Goal: Transaction & Acquisition: Register for event/course

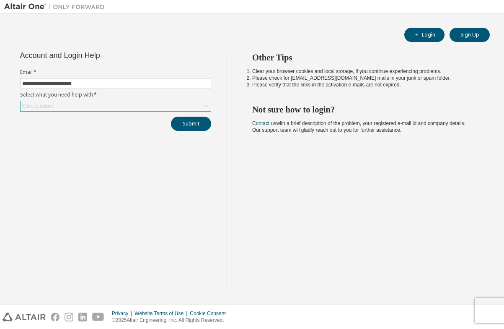
type input "**********"
click at [113, 108] on div "Click to select" at bounding box center [116, 106] width 190 height 10
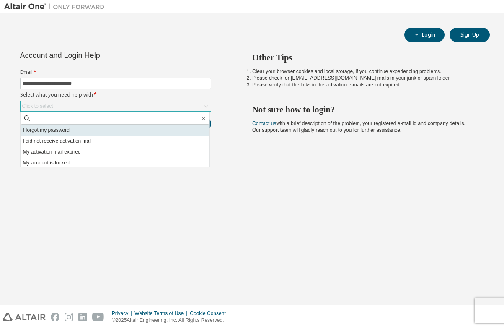
click at [96, 132] on li "I forgot my password" at bounding box center [115, 129] width 189 height 11
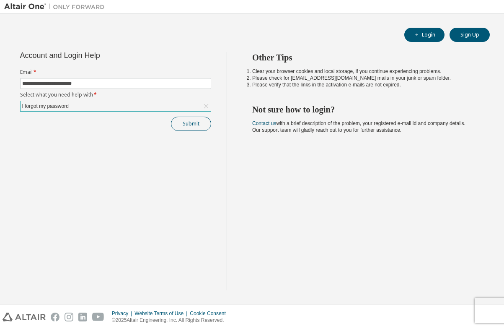
click at [182, 126] on button "Submit" at bounding box center [191, 124] width 40 height 14
click at [181, 120] on button "Submit" at bounding box center [191, 124] width 40 height 14
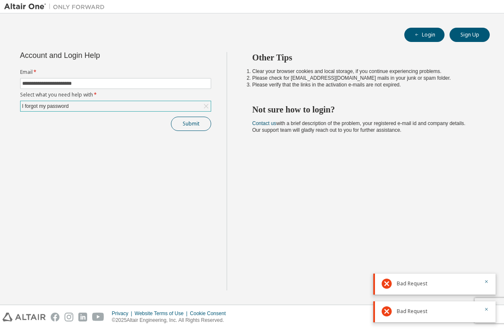
click at [186, 122] on button "Submit" at bounding box center [191, 124] width 40 height 14
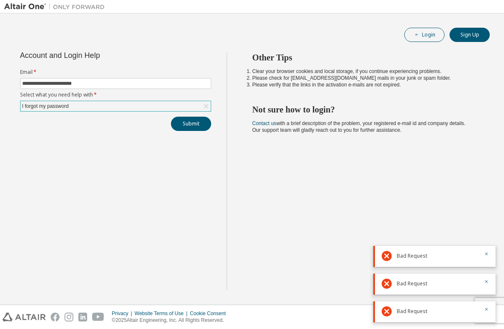
click at [437, 36] on button "Login" at bounding box center [424, 35] width 40 height 14
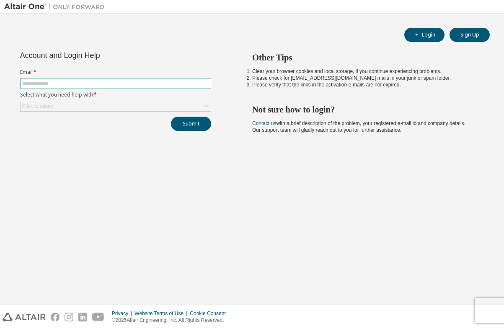
click at [149, 85] on input "text" at bounding box center [115, 83] width 187 height 7
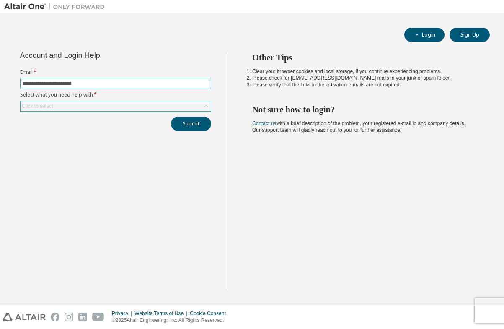
type input "**********"
click at [135, 106] on div "Click to select" at bounding box center [116, 106] width 190 height 10
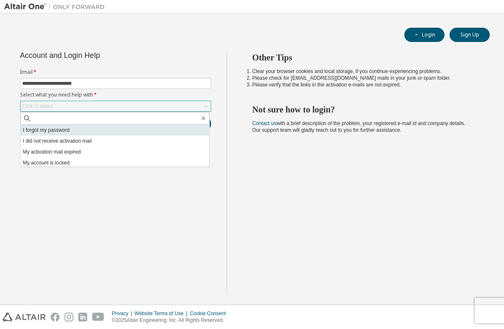
click at [89, 129] on li "I forgot my password" at bounding box center [115, 129] width 189 height 11
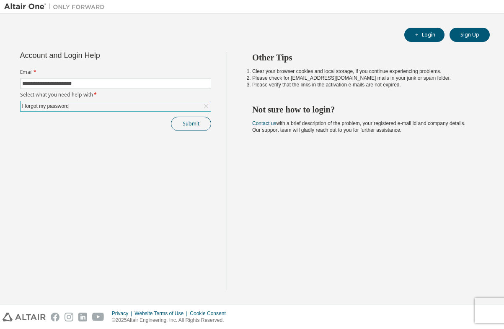
click at [178, 124] on button "Submit" at bounding box center [191, 124] width 40 height 14
click at [201, 124] on button "Submit" at bounding box center [191, 124] width 40 height 14
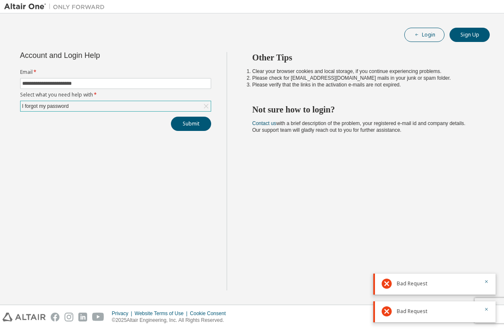
click at [425, 34] on button "Login" at bounding box center [424, 35] width 40 height 14
click at [468, 33] on button "Sign Up" at bounding box center [470, 35] width 40 height 14
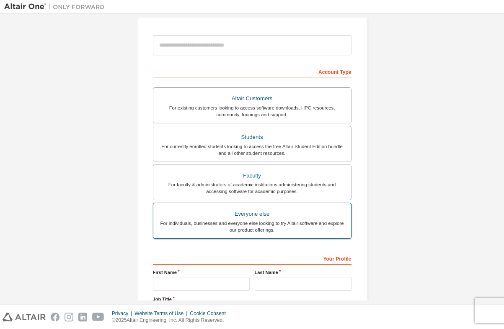
scroll to position [91, 0]
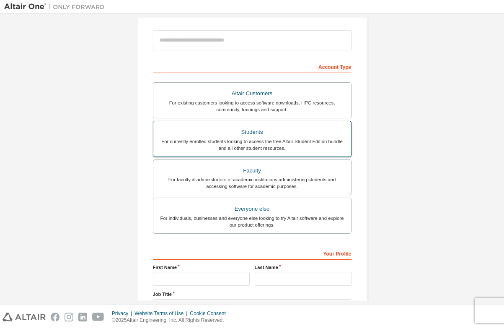
click at [243, 139] on div "For currently enrolled students looking to access the free Altair Student Editi…" at bounding box center [252, 144] width 188 height 13
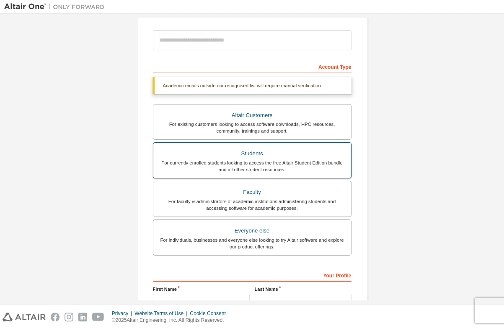
click at [256, 164] on div "For currently enrolled students looking to access the free Altair Student Editi…" at bounding box center [252, 165] width 188 height 13
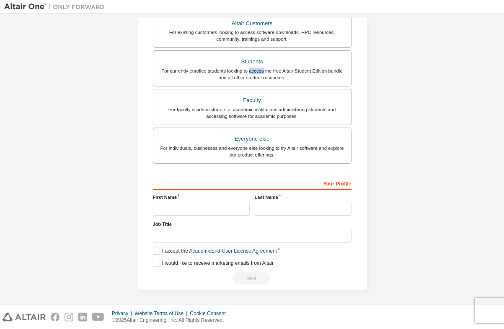
scroll to position [185, 0]
type input "*"
type input "**********"
type input "***"
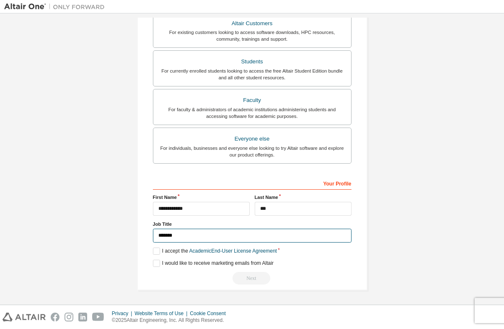
type input "*******"
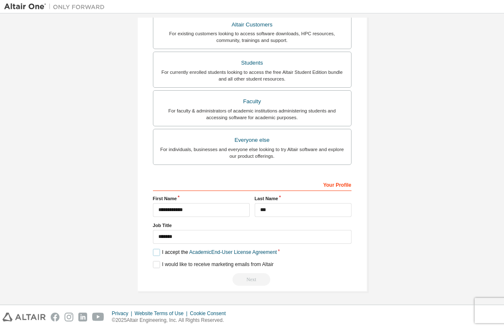
click at [158, 251] on label "I accept the Academic End-User License Agreement" at bounding box center [215, 252] width 124 height 7
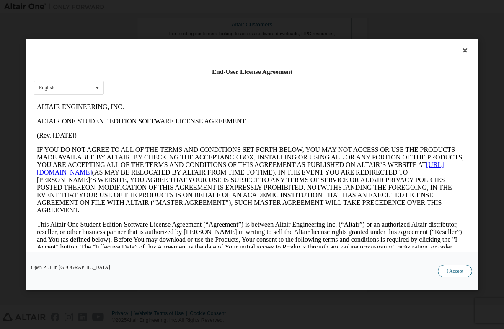
scroll to position [0, 0]
click at [449, 269] on button "I Accept" at bounding box center [455, 270] width 34 height 13
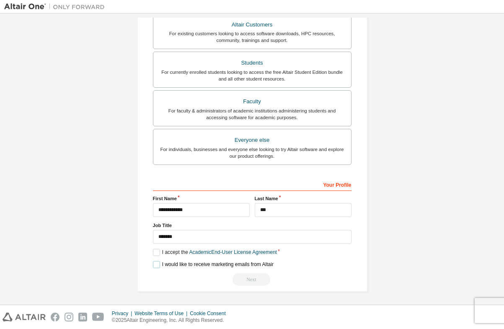
click at [153, 265] on label "I would like to receive marketing emails from Altair" at bounding box center [213, 264] width 121 height 7
click at [157, 264] on label "I would like to receive marketing emails from Altair" at bounding box center [213, 264] width 121 height 7
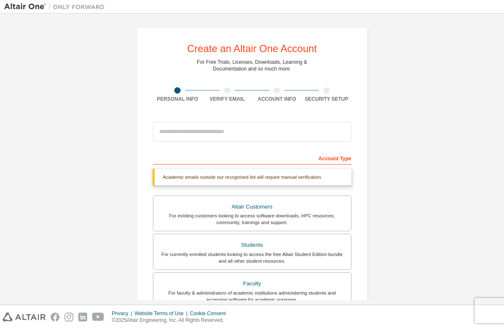
scroll to position [2, 0]
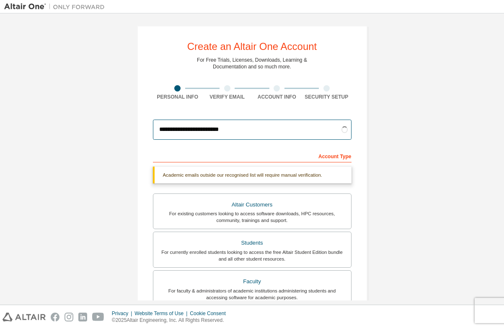
type input "**********"
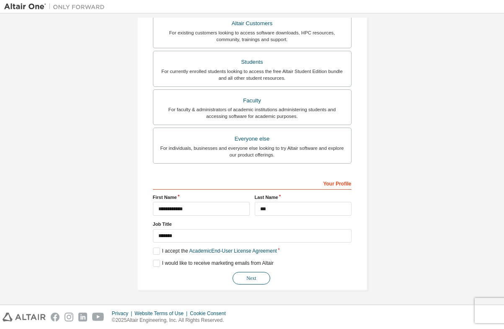
scroll to position [161, 0]
click at [250, 276] on button "Next" at bounding box center [252, 278] width 38 height 13
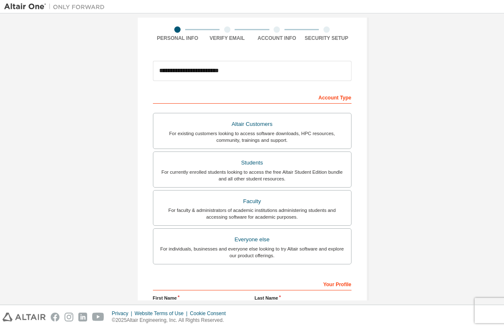
scroll to position [0, 0]
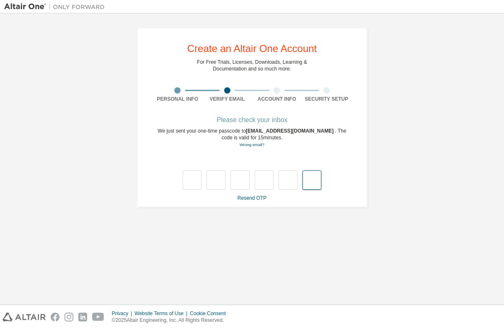
paste input "*"
type input "*"
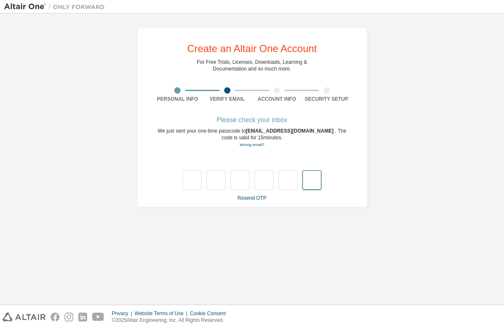
type input "*"
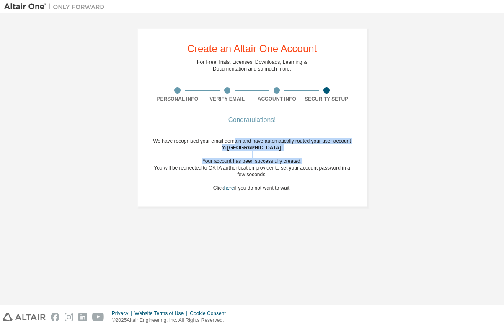
drag, startPoint x: 241, startPoint y: 141, endPoint x: 277, endPoint y: 178, distance: 51.0
click at [277, 178] on div "We have recognised your email domain and have automatically routed your user ac…" at bounding box center [252, 164] width 199 height 54
